Goal: Transaction & Acquisition: Purchase product/service

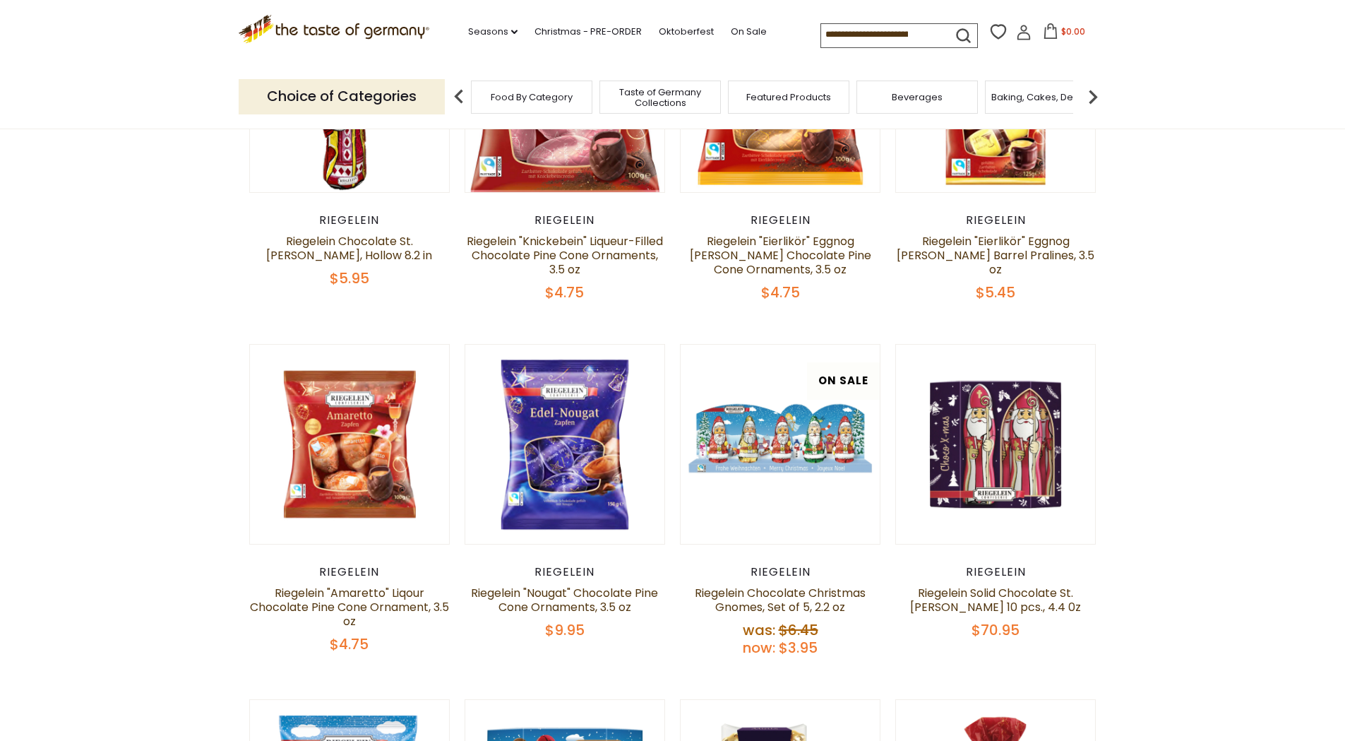
scroll to position [593, 0]
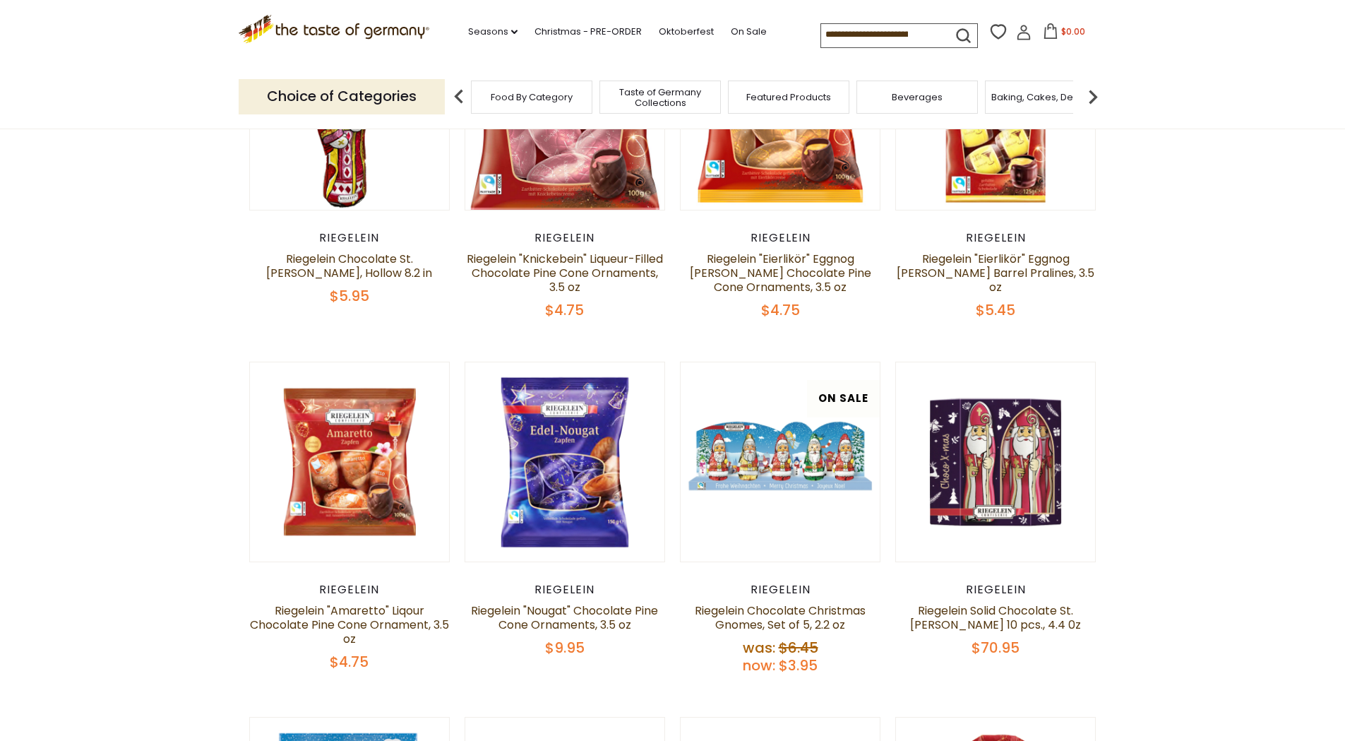
click at [575, 174] on link at bounding box center [565, 110] width 168 height 168
